Goal: Find contact information

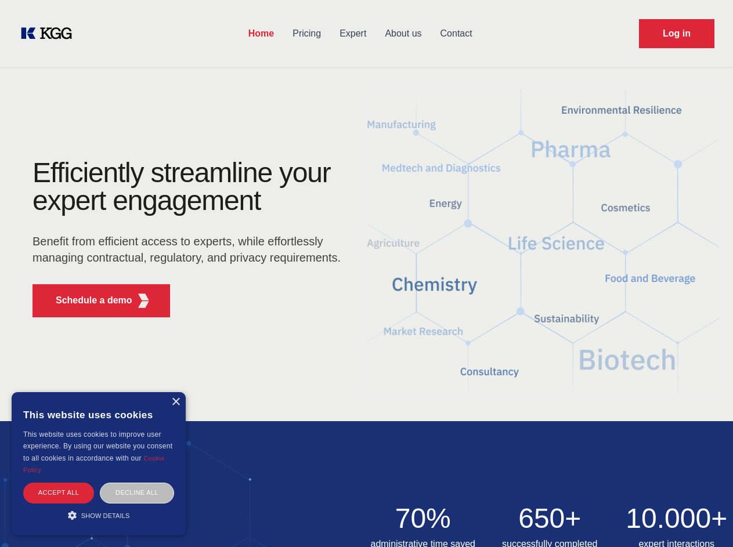
click at [366, 273] on div "Efficiently streamline your expert engagement Benefit from efficient access to …" at bounding box center [190, 243] width 353 height 168
click at [87, 301] on p "Schedule a demo" at bounding box center [94, 301] width 77 height 14
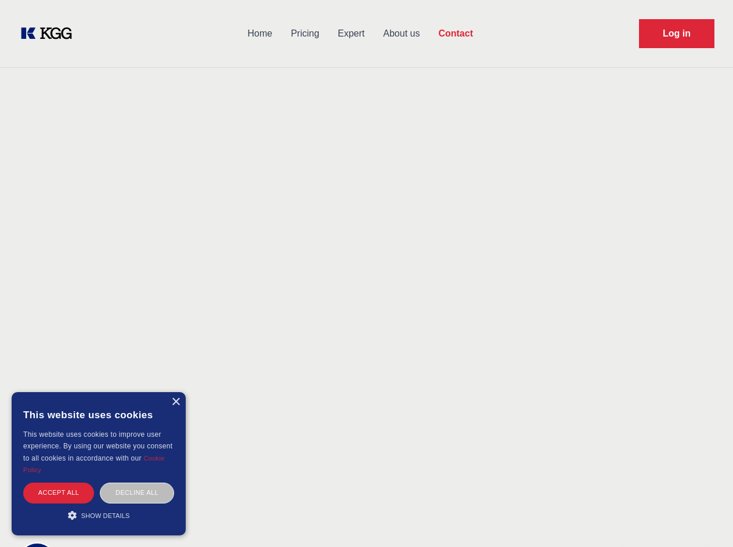
click at [175, 402] on div "× This website uses cookies This website uses cookies to improve user experienc…" at bounding box center [99, 463] width 174 height 143
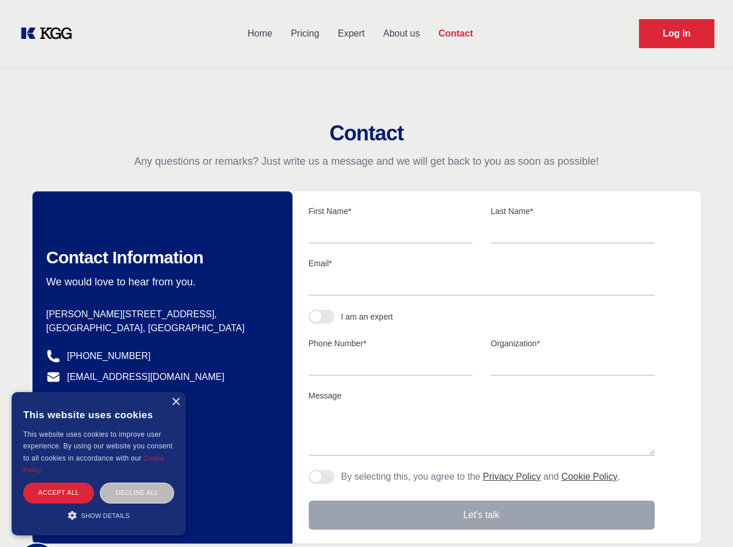
click at [59, 493] on div "Accept all" at bounding box center [58, 493] width 71 height 20
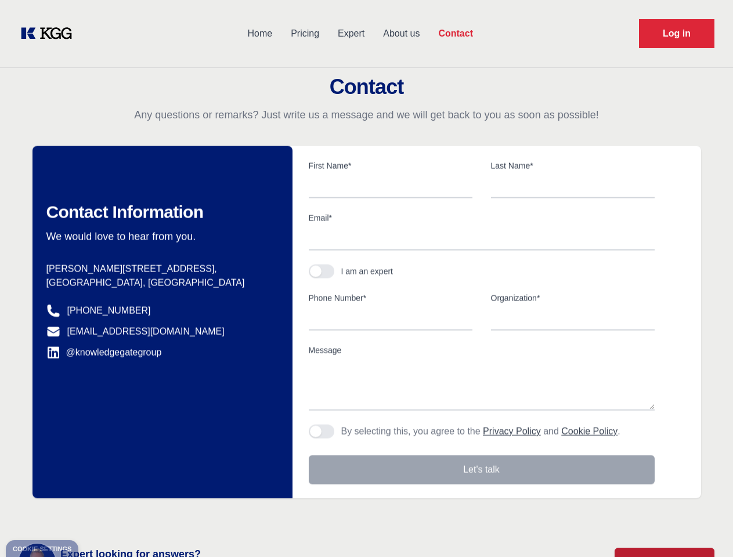
click at [137, 493] on div "Contact Information We would love to hear from you. Postal address [PERSON_NAME…" at bounding box center [162, 322] width 260 height 352
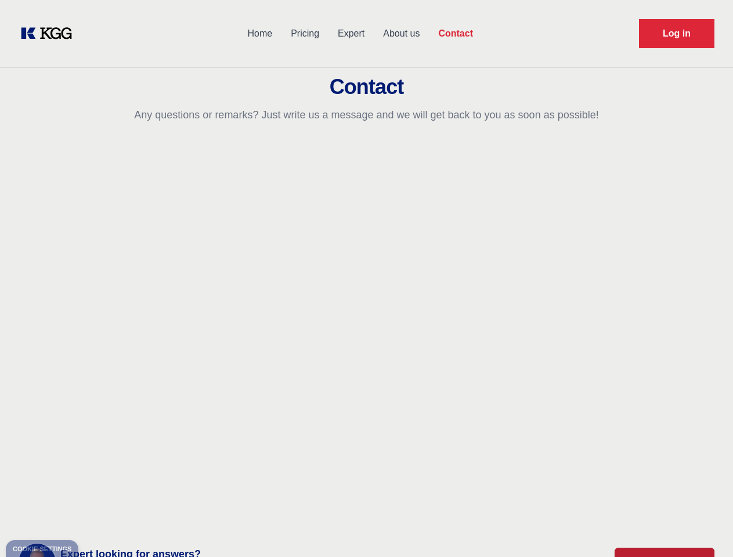
click at [99, 515] on main "Contact Any questions or remarks? Just write us a message and we will get back …" at bounding box center [366, 302] width 733 height 604
